Goal: Browse casually

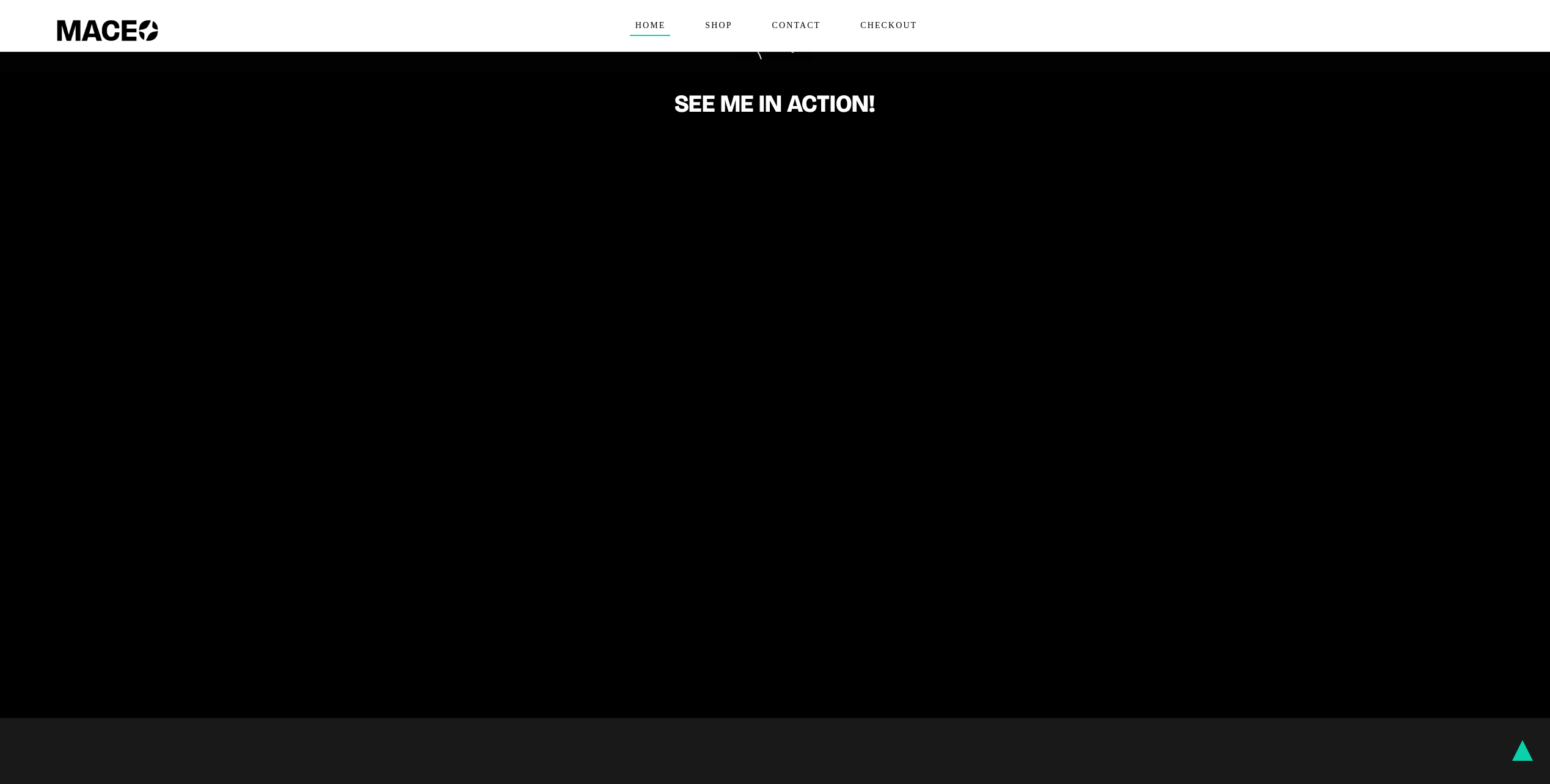
scroll to position [733, 0]
click at [653, 28] on span "Home" at bounding box center [650, 25] width 41 height 20
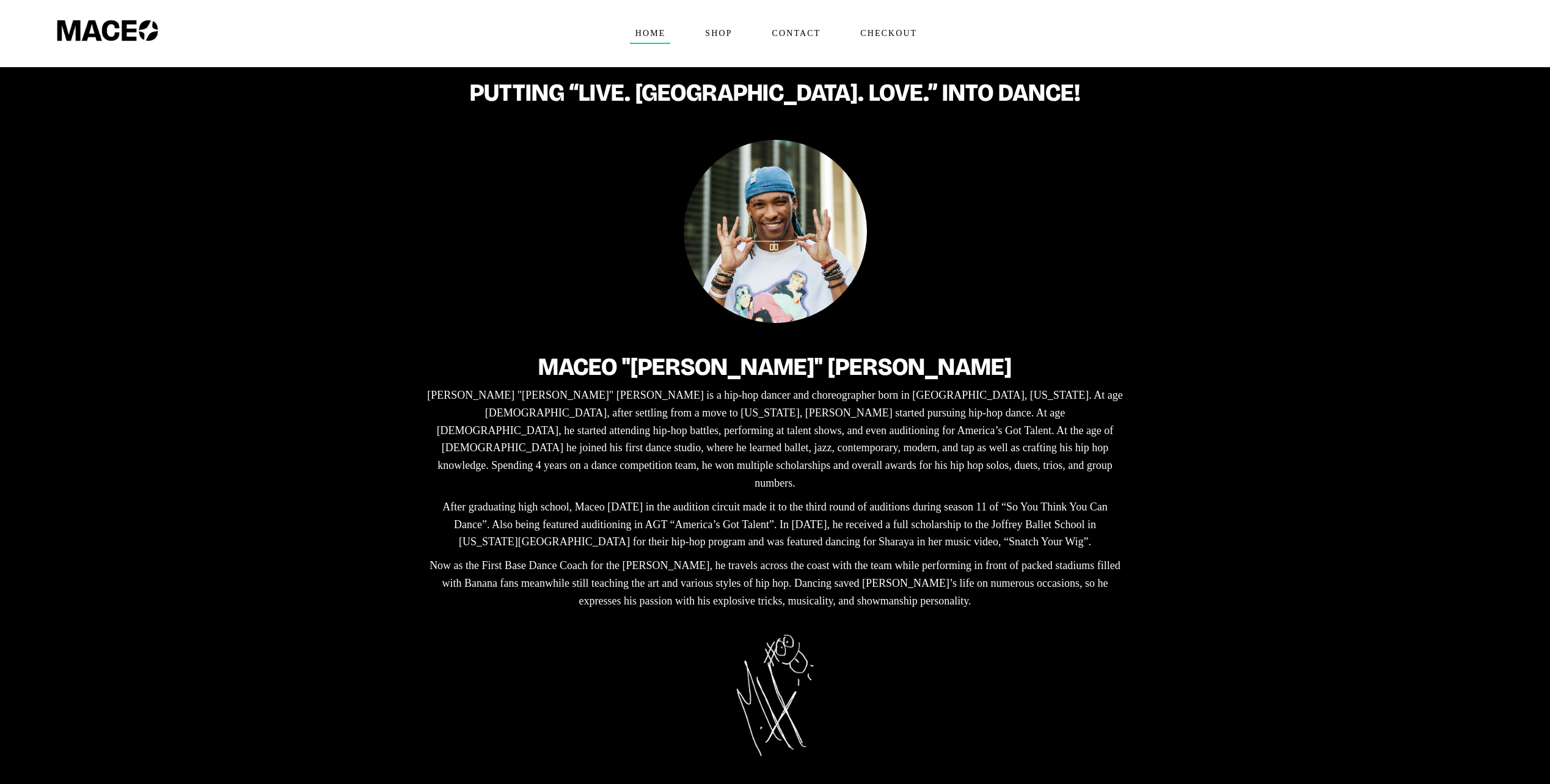
click at [767, 258] on img at bounding box center [775, 232] width 183 height 183
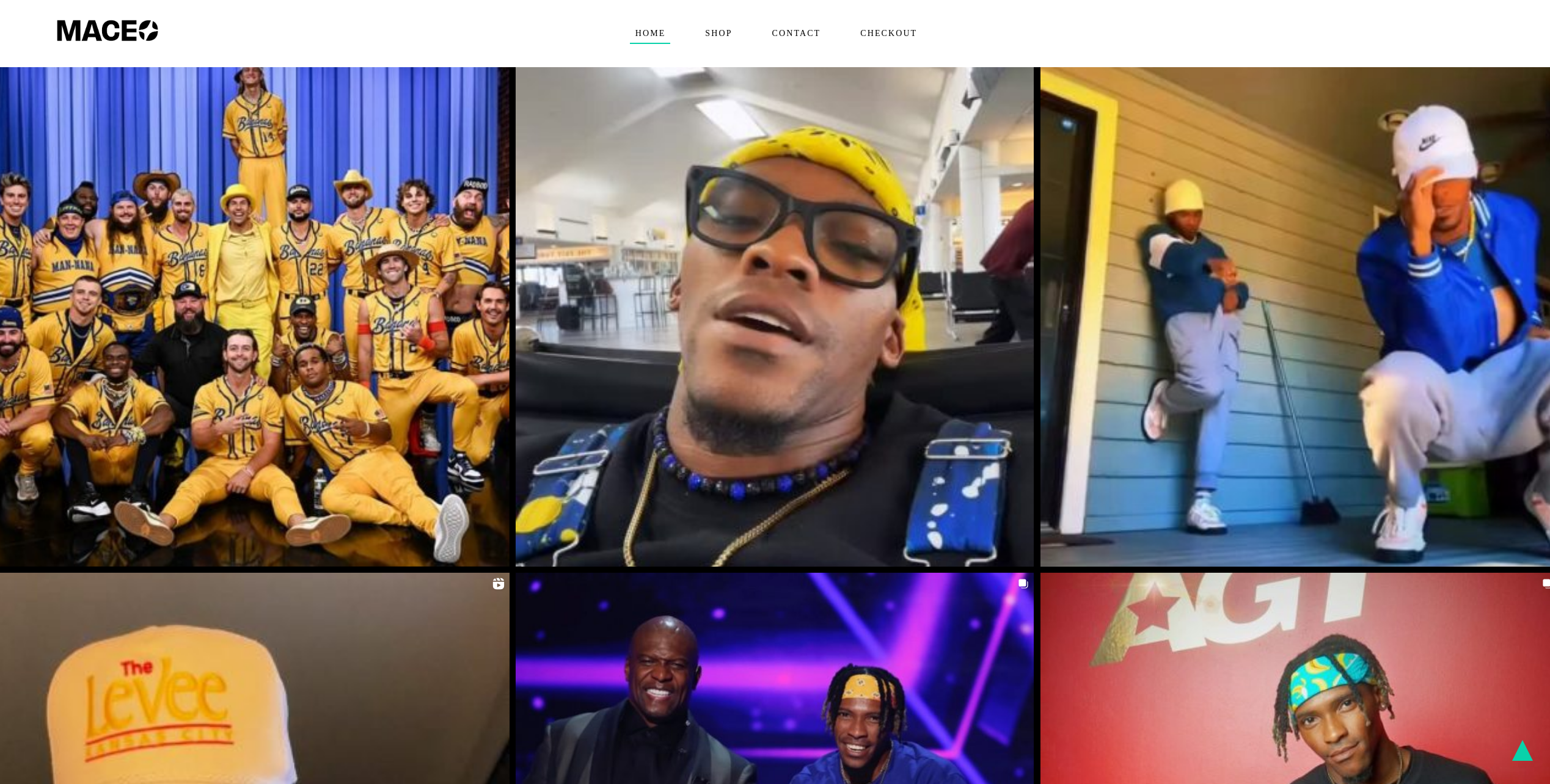
scroll to position [2406, 0]
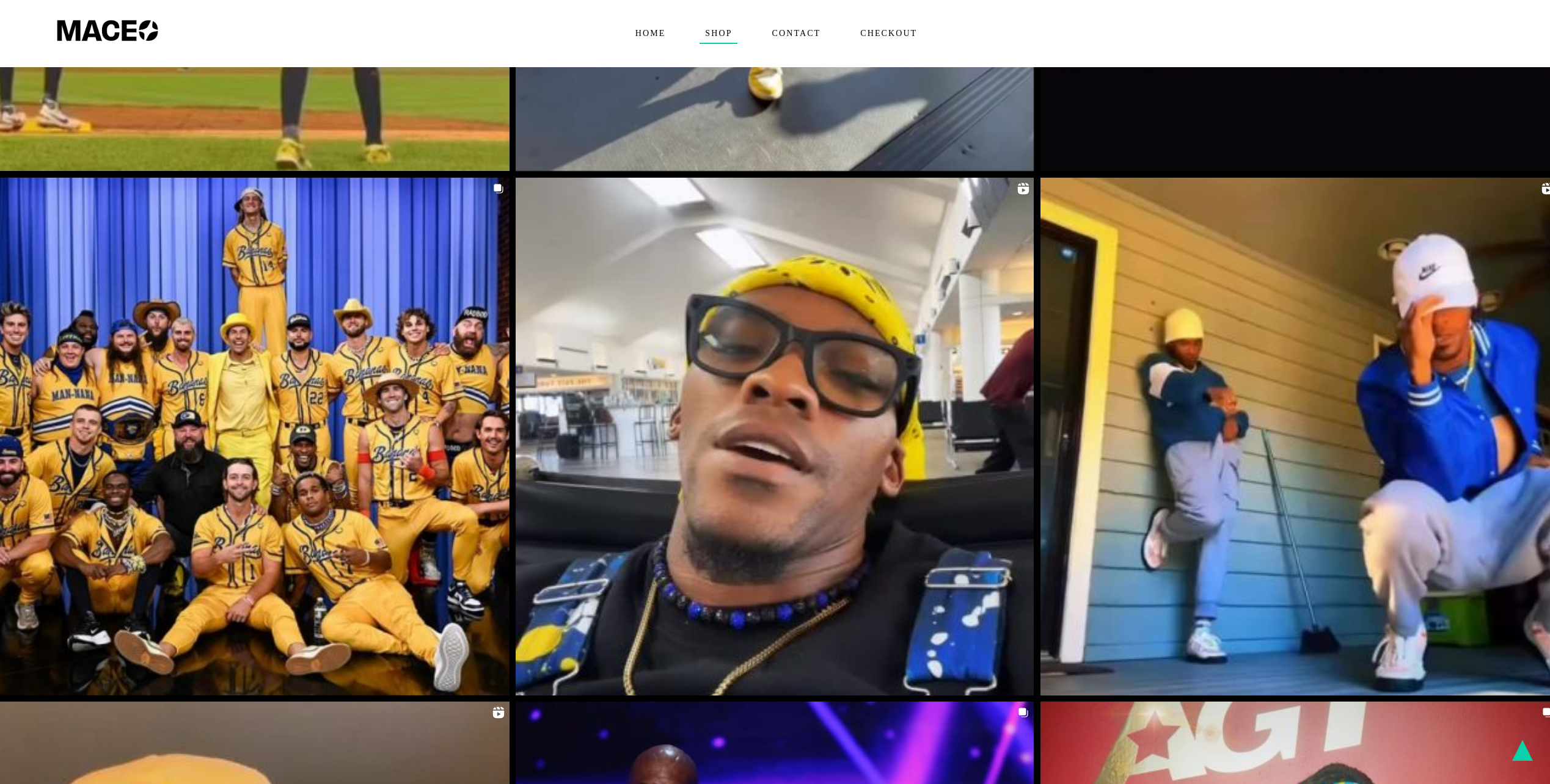
click at [723, 35] on span "Shop" at bounding box center [718, 33] width 37 height 20
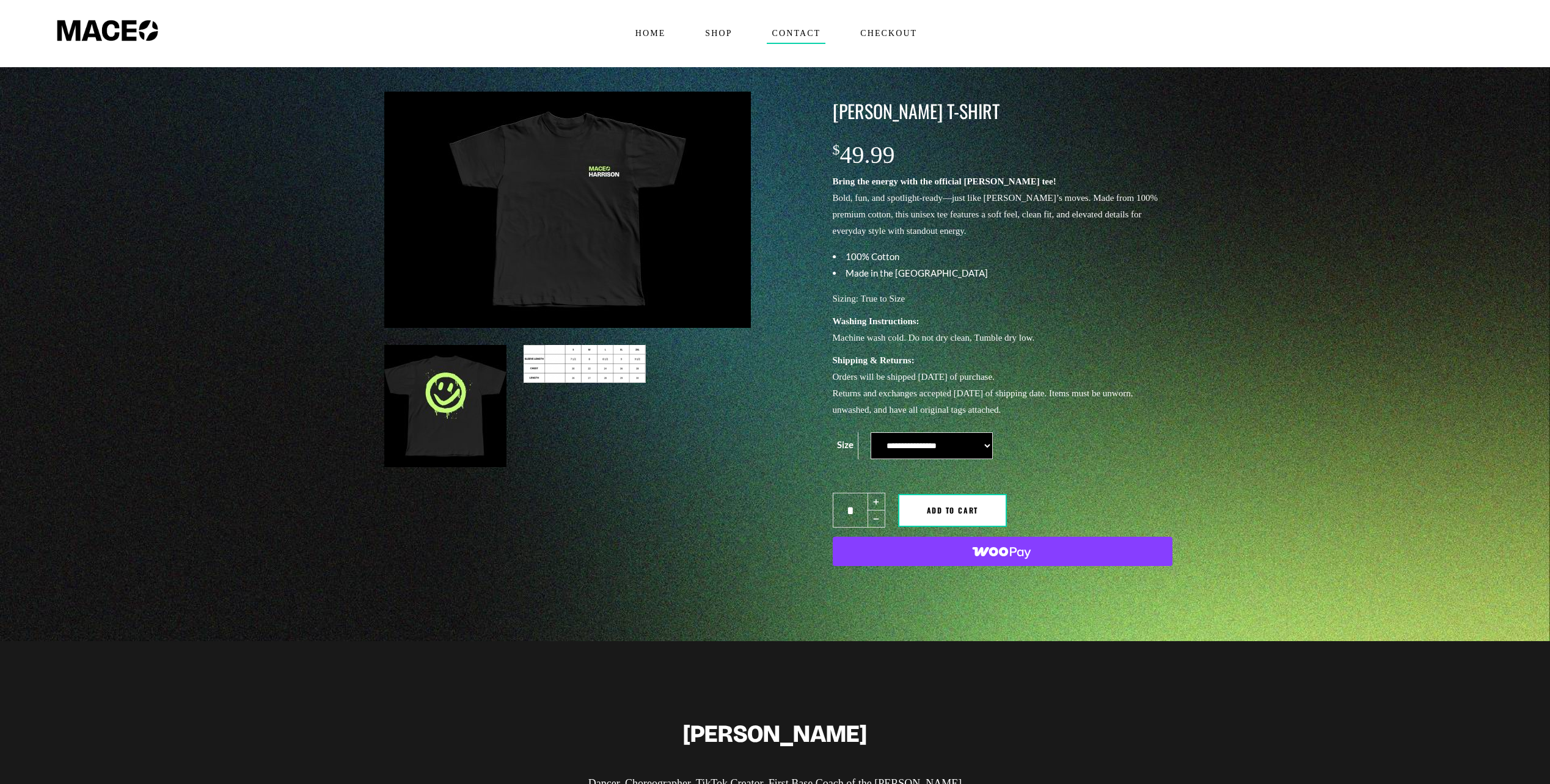
click at [798, 40] on span "Contact" at bounding box center [796, 33] width 59 height 20
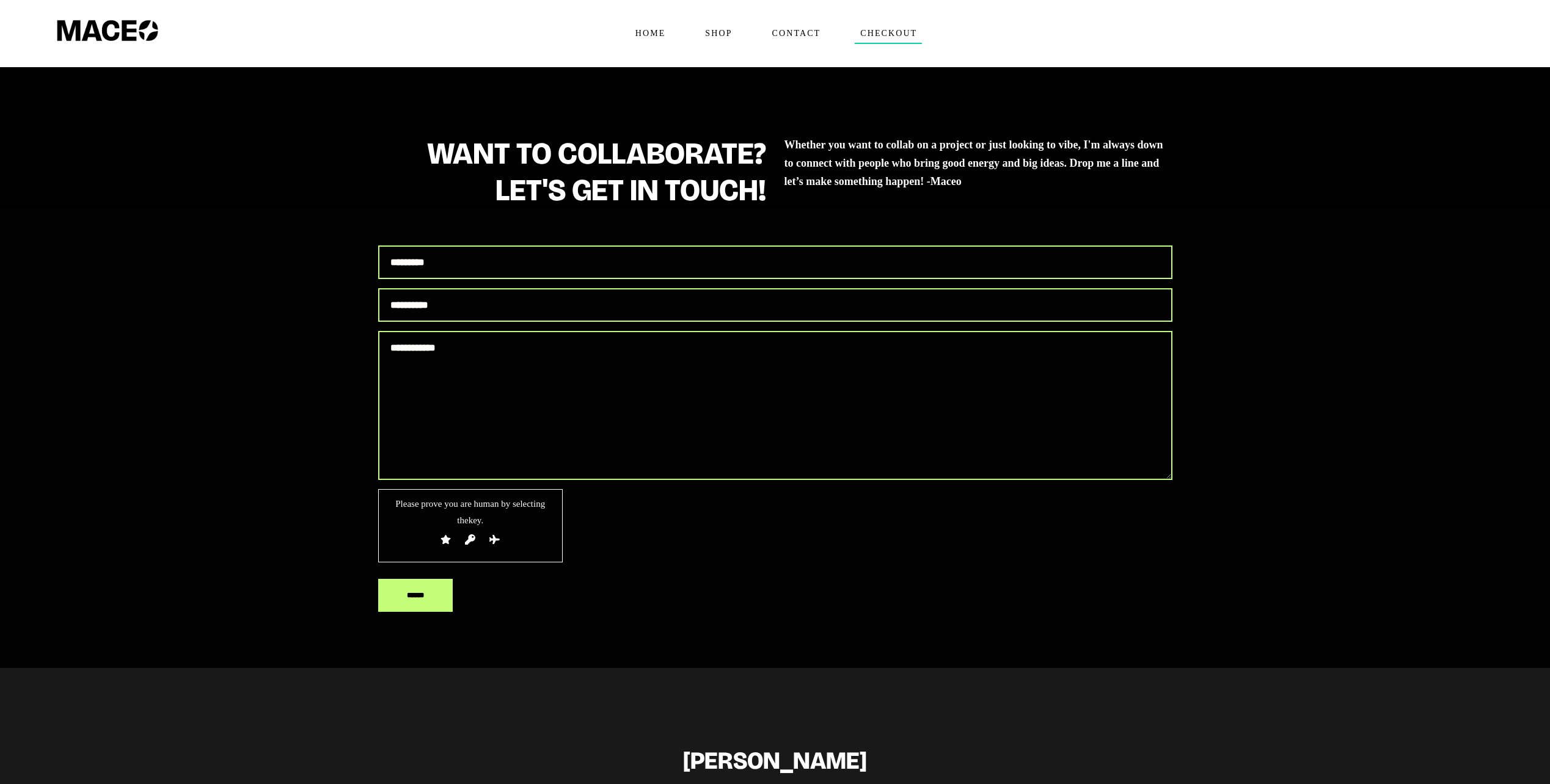
click at [874, 36] on span "Checkout" at bounding box center [888, 33] width 67 height 20
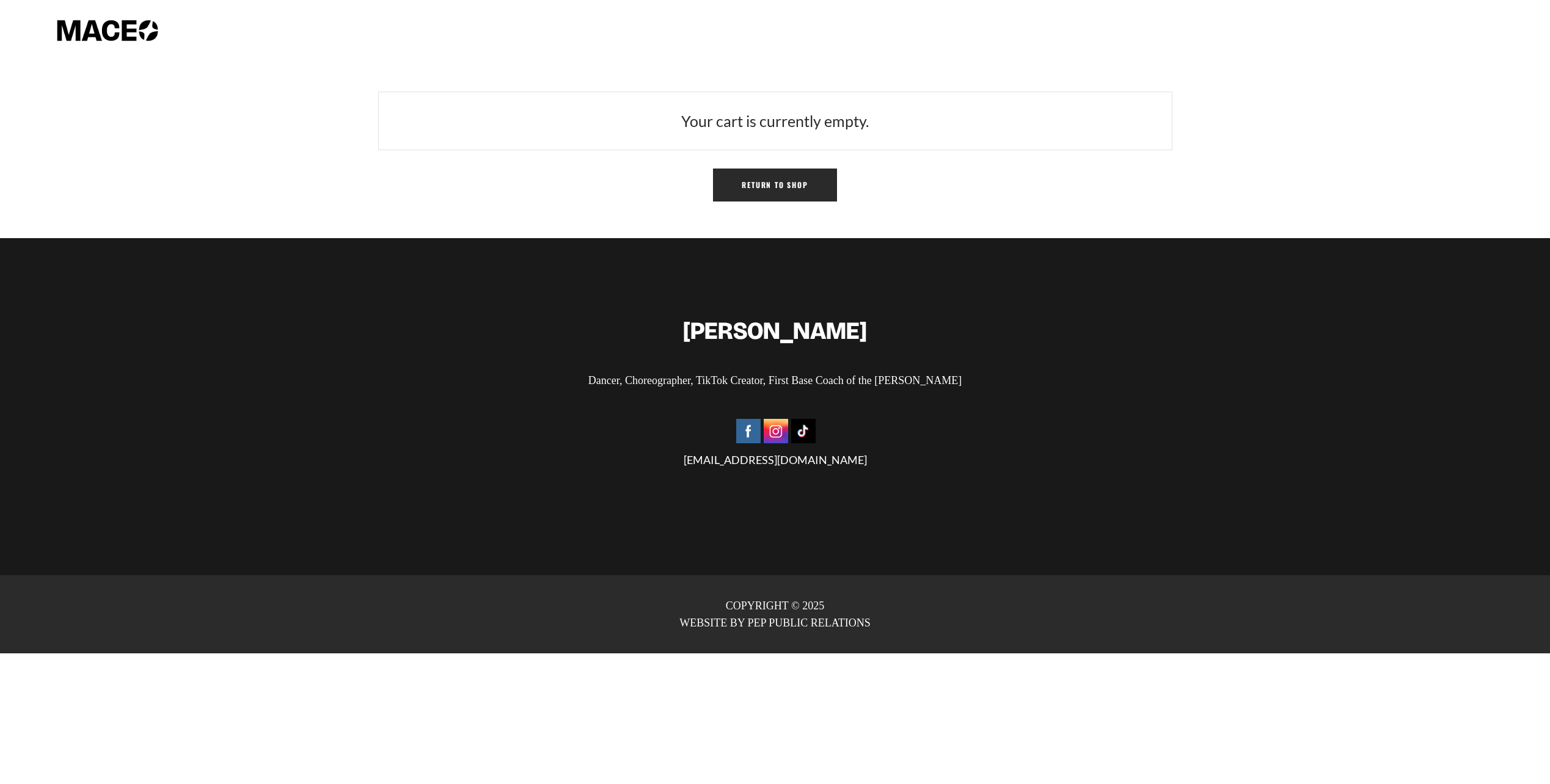
click at [737, 186] on link "Return to shop" at bounding box center [775, 185] width 123 height 33
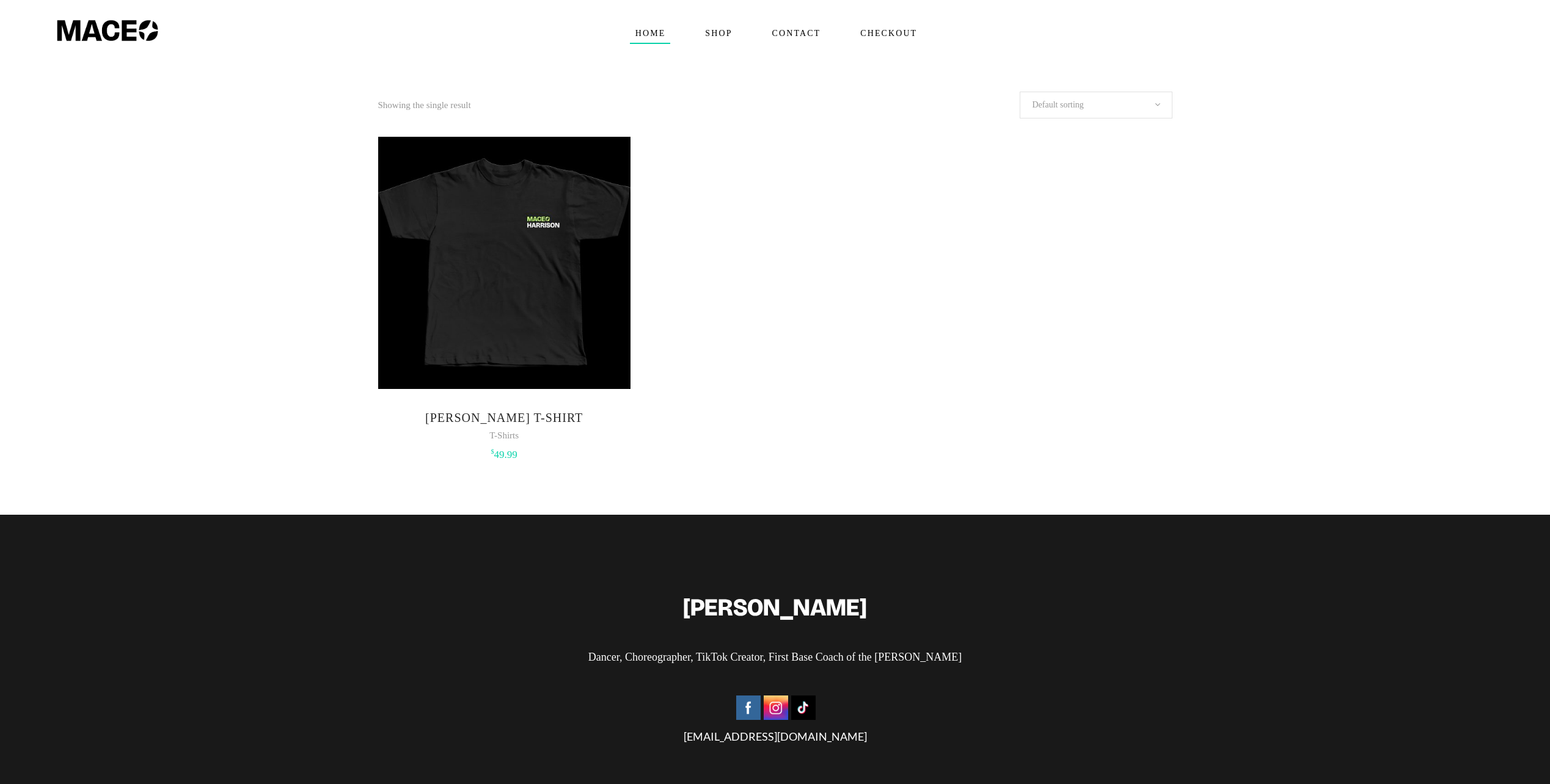
click at [663, 36] on span "Home" at bounding box center [650, 33] width 41 height 20
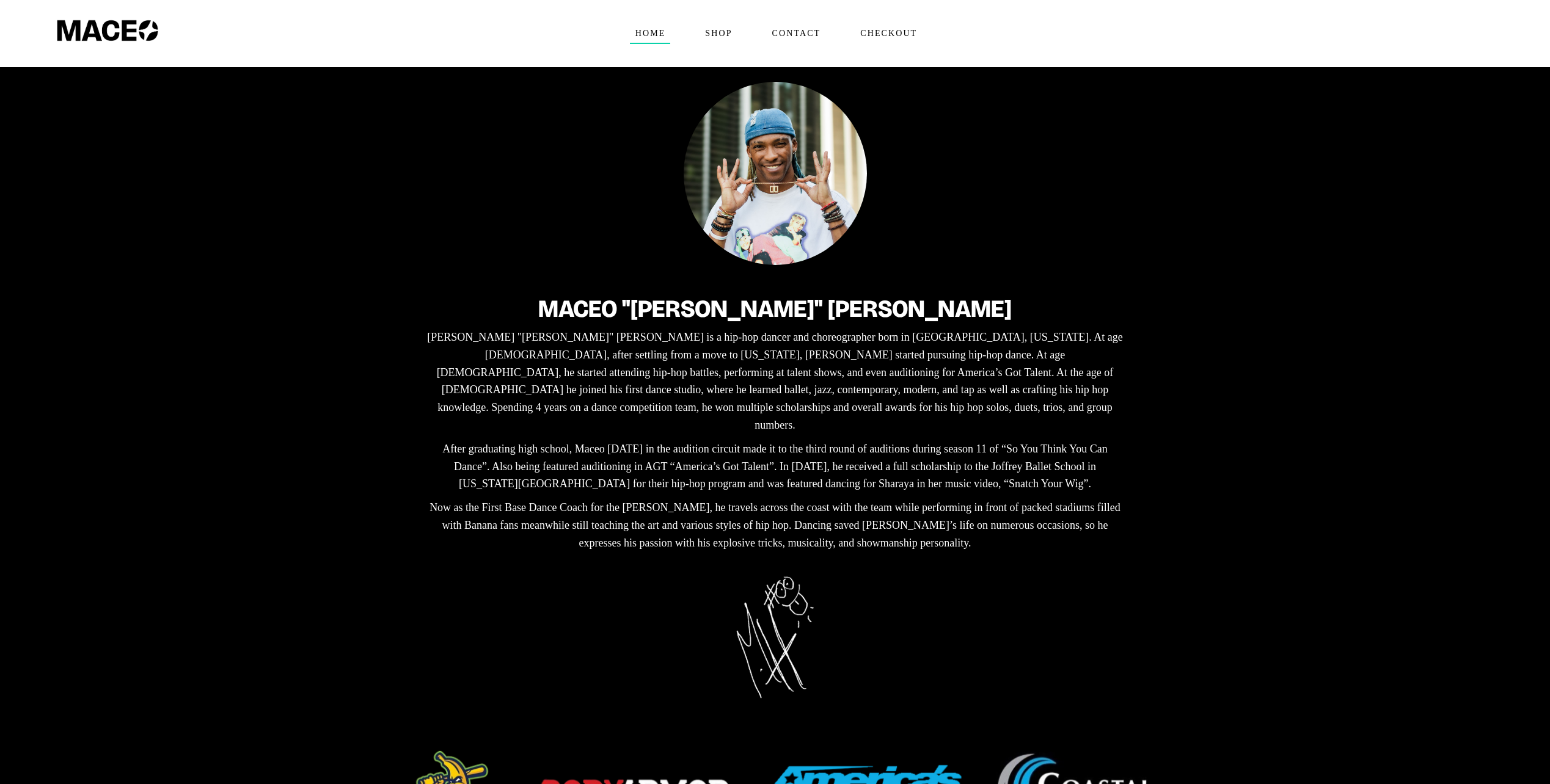
scroll to position [61, 0]
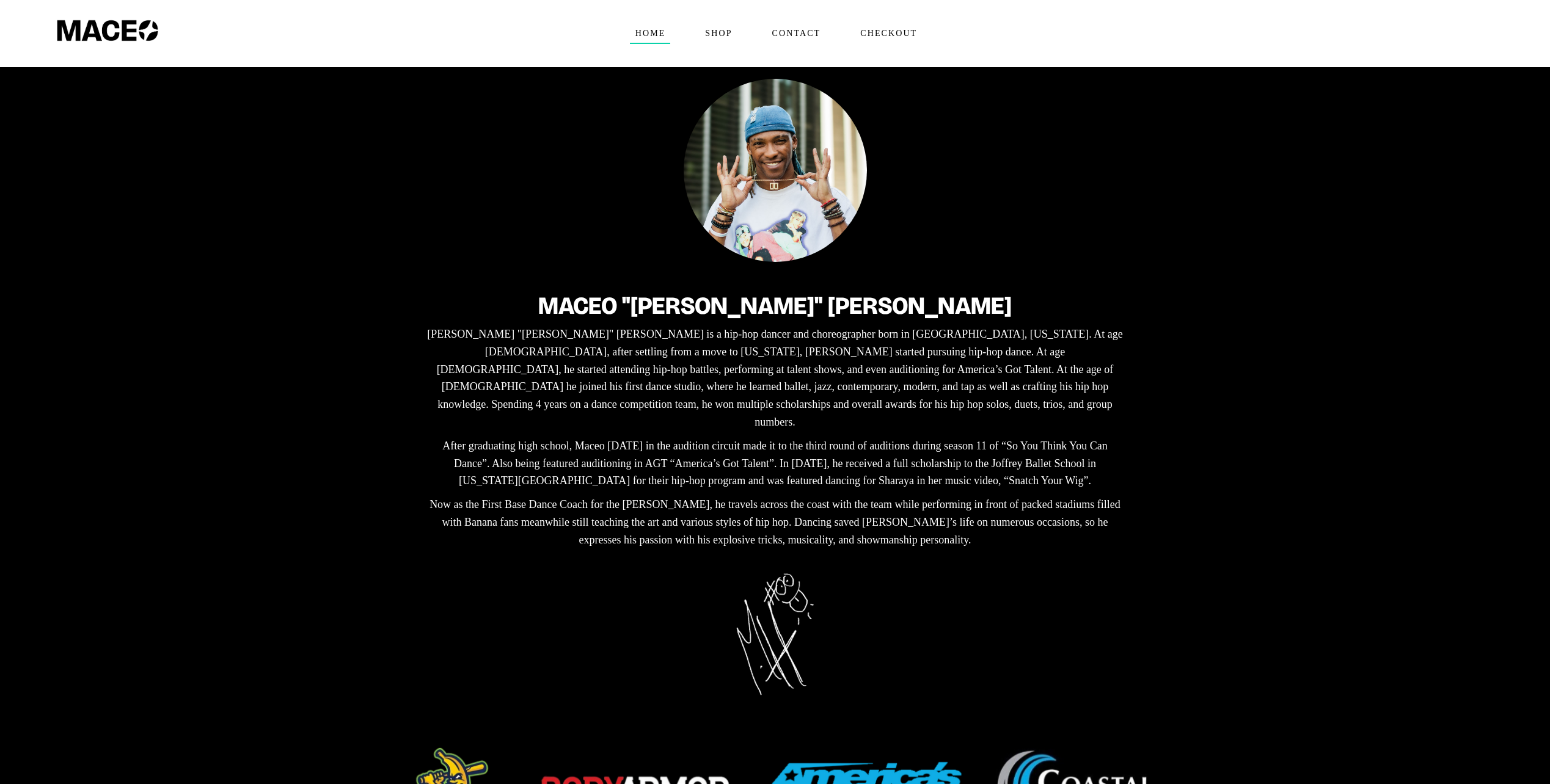
click at [783, 246] on img at bounding box center [775, 171] width 183 height 183
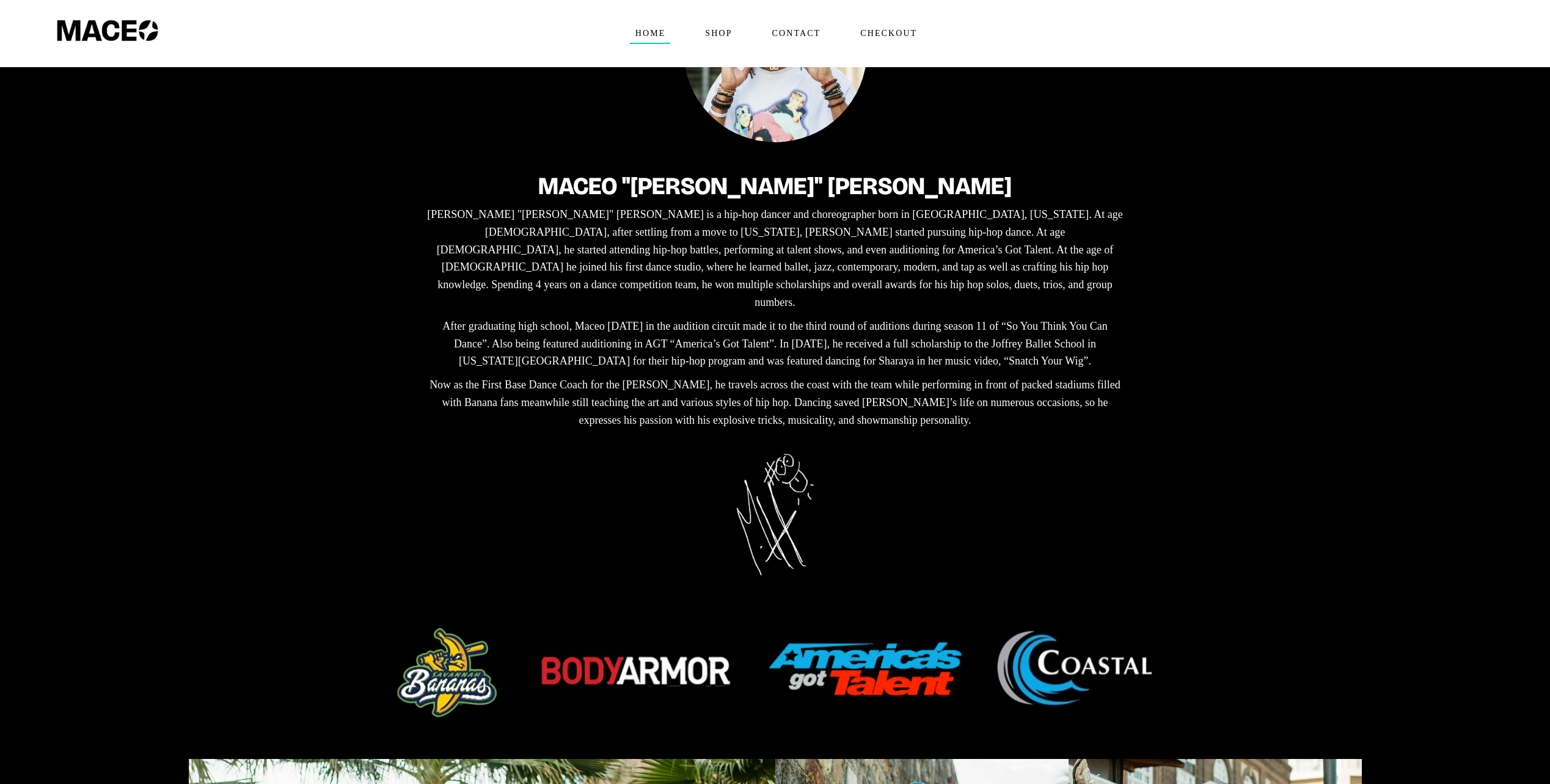
scroll to position [367, 0]
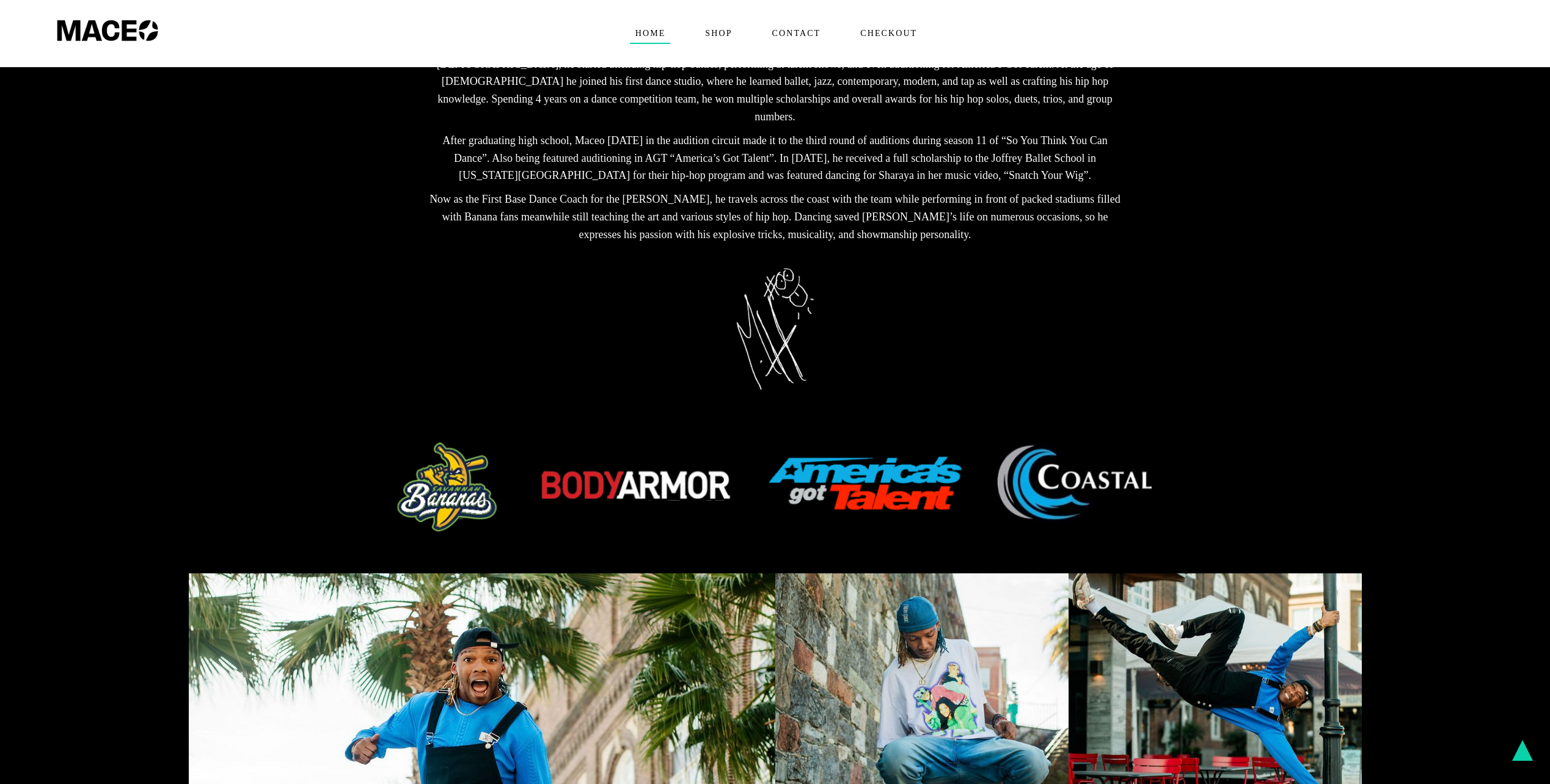
click at [433, 460] on img at bounding box center [775, 488] width 794 height 98
click at [467, 460] on img at bounding box center [775, 488] width 794 height 98
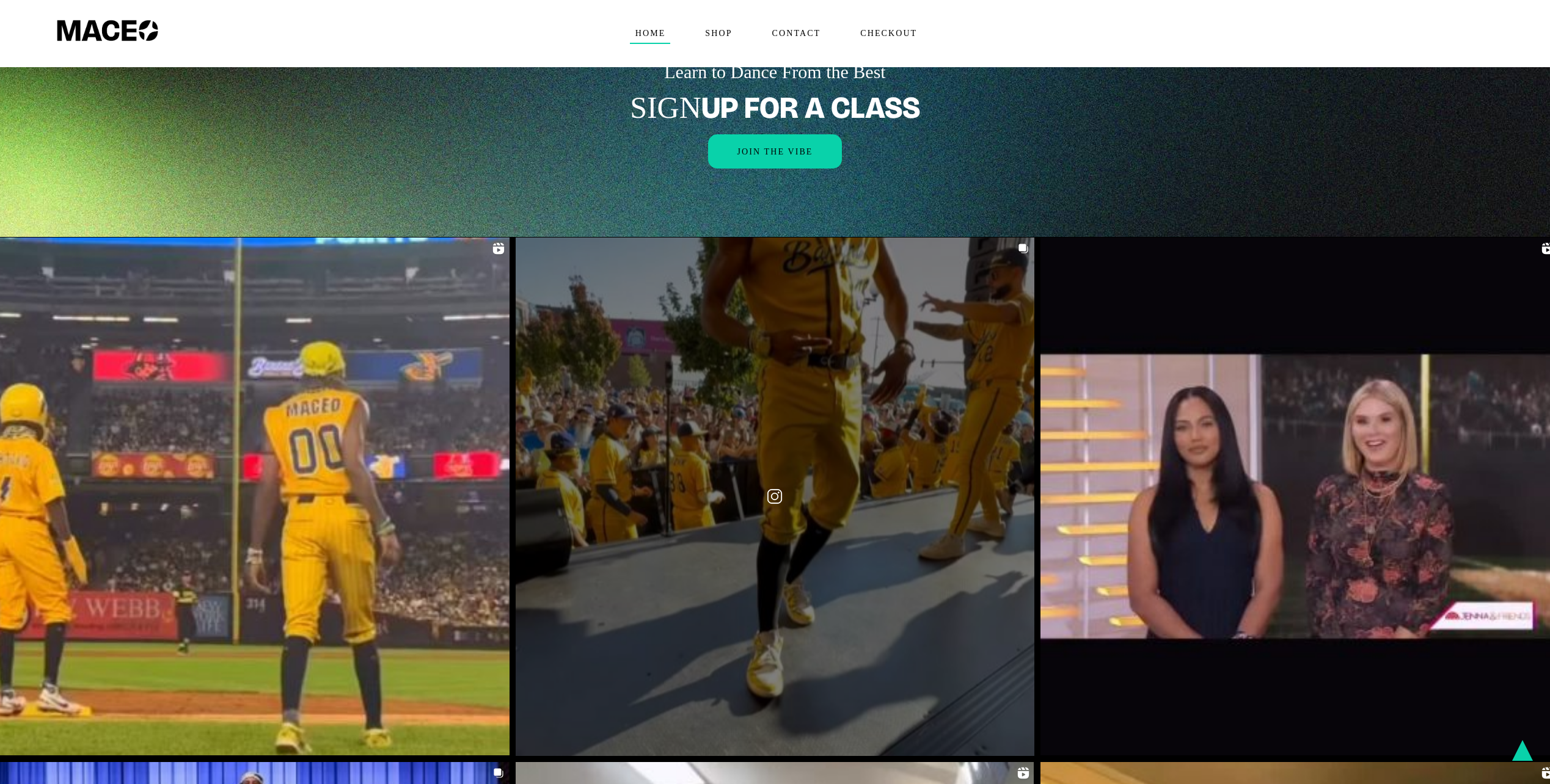
scroll to position [1832, 0]
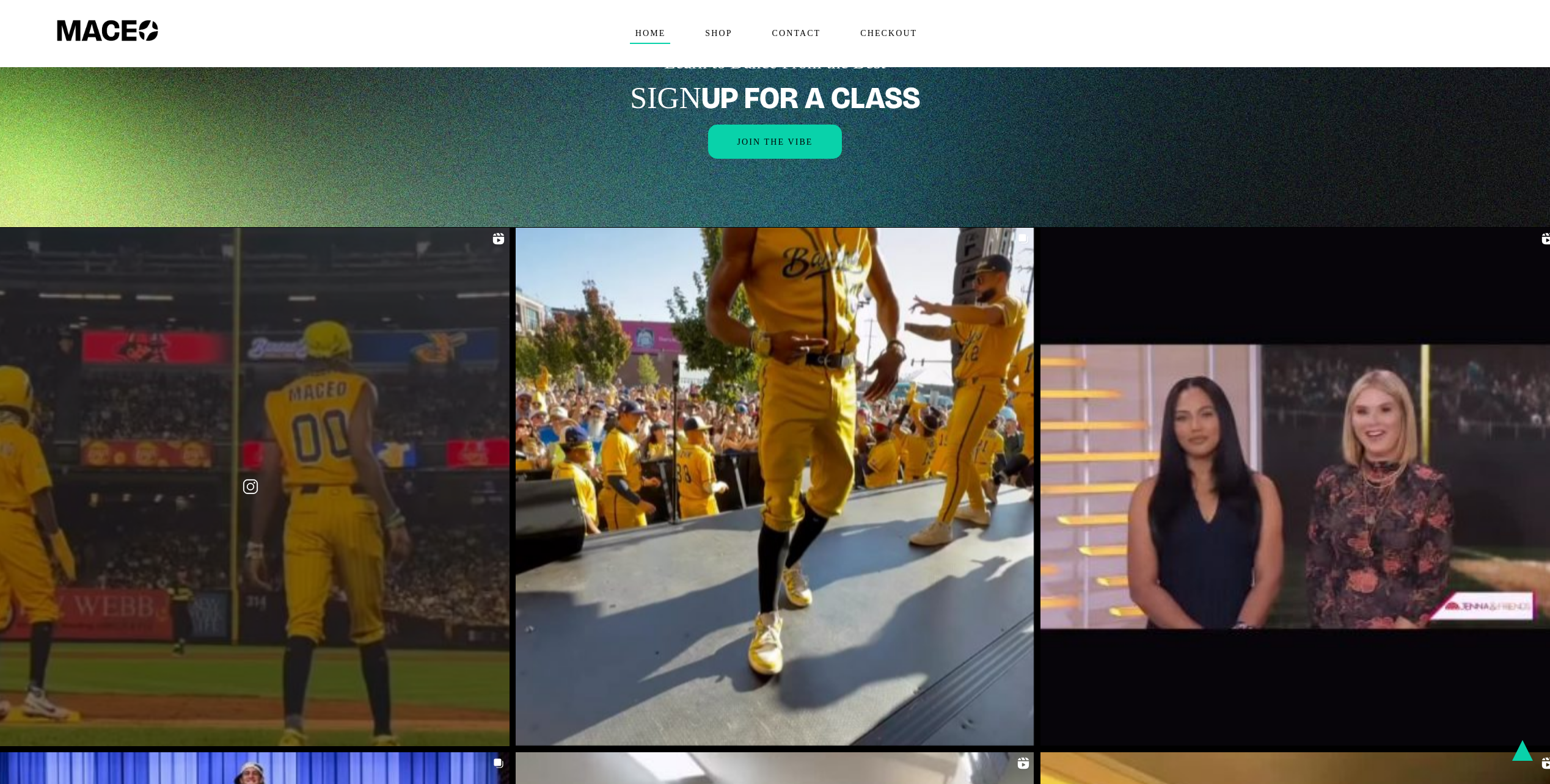
click at [440, 368] on link at bounding box center [250, 486] width 518 height 518
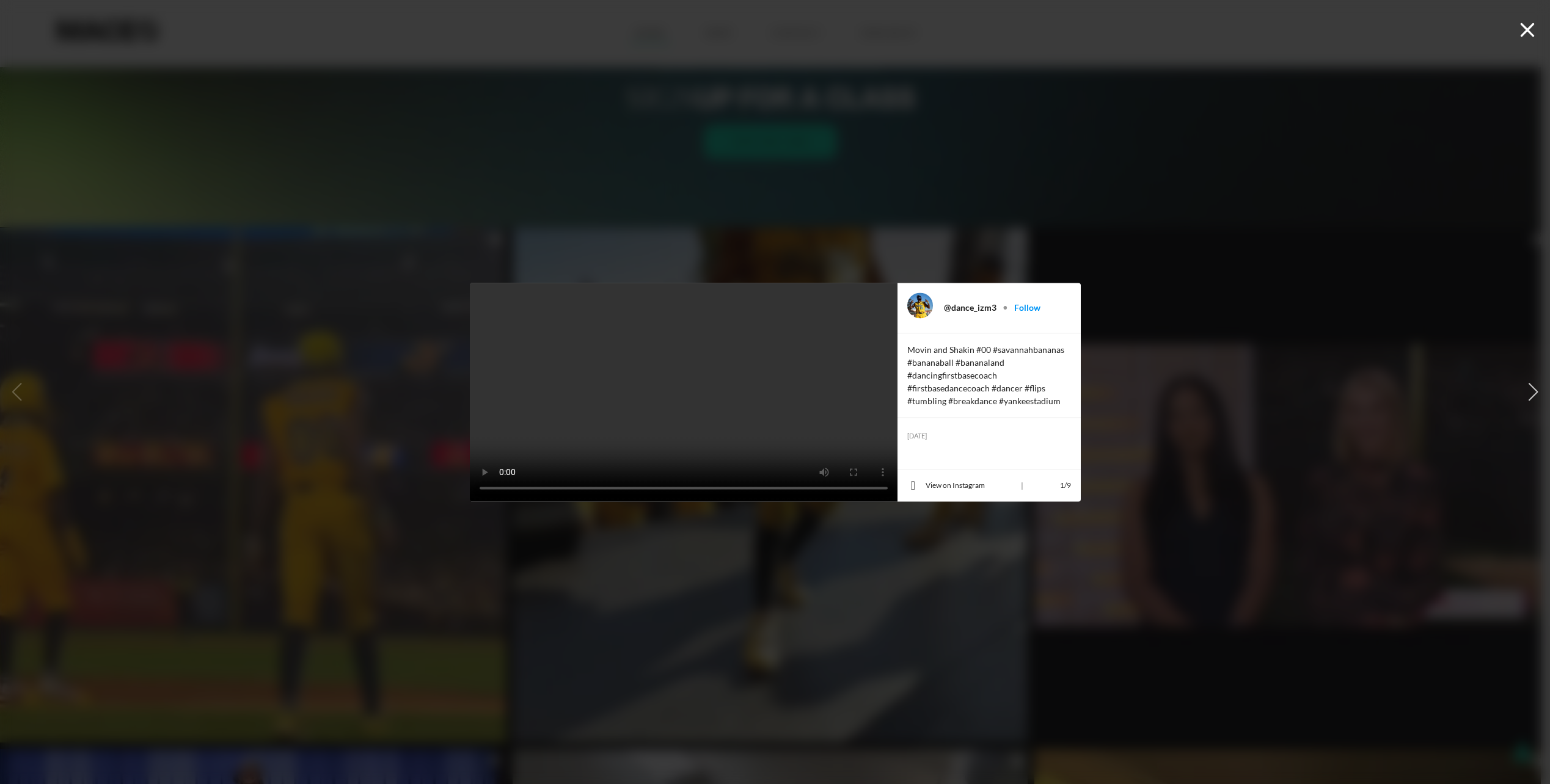
click at [1525, 26] on icon "button" at bounding box center [1528, 30] width 14 height 14
